Goal: Task Accomplishment & Management: Use online tool/utility

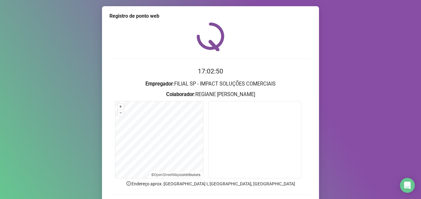
scroll to position [43, 0]
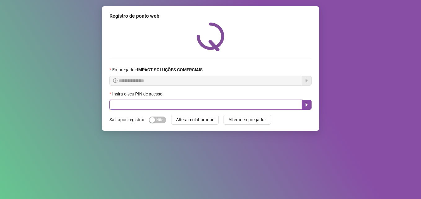
click at [136, 105] on input "text" at bounding box center [205, 105] width 192 height 10
type input "*****"
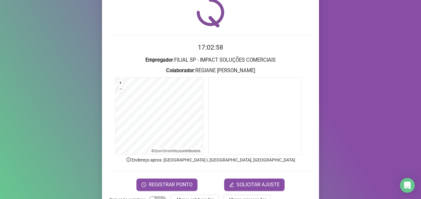
scroll to position [43, 0]
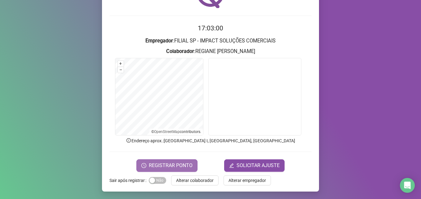
click at [181, 163] on span "REGISTRAR PONTO" at bounding box center [171, 165] width 44 height 7
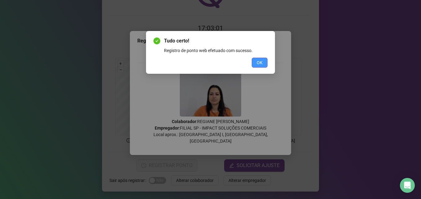
click at [260, 65] on span "OK" at bounding box center [260, 62] width 6 height 7
